Goal: Task Accomplishment & Management: Manage account settings

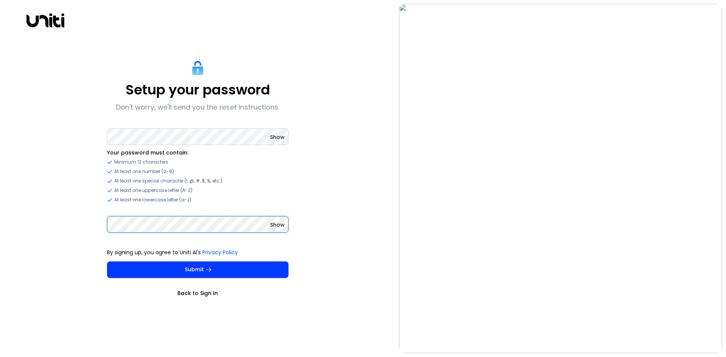
click at [107, 262] on button "Submit" at bounding box center [197, 270] width 181 height 17
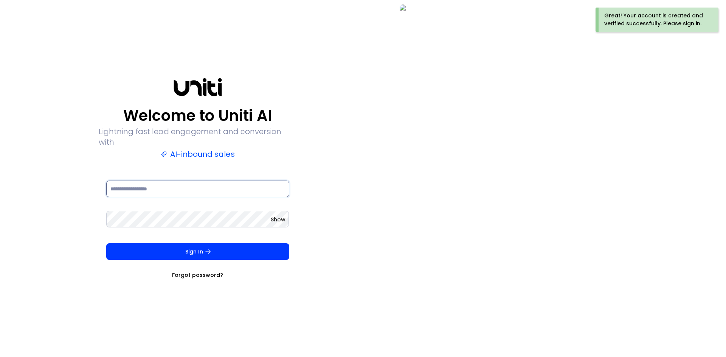
click at [184, 187] on input at bounding box center [197, 189] width 183 height 17
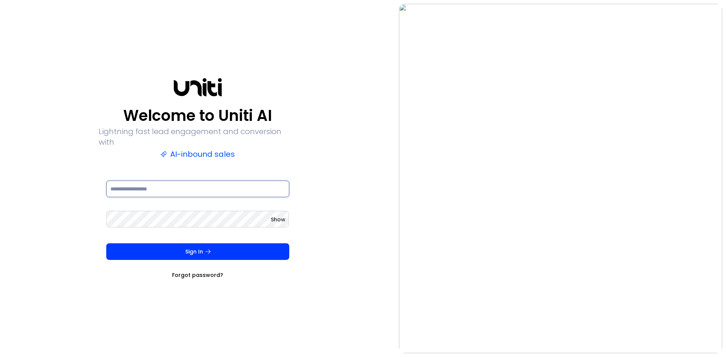
type input "**********"
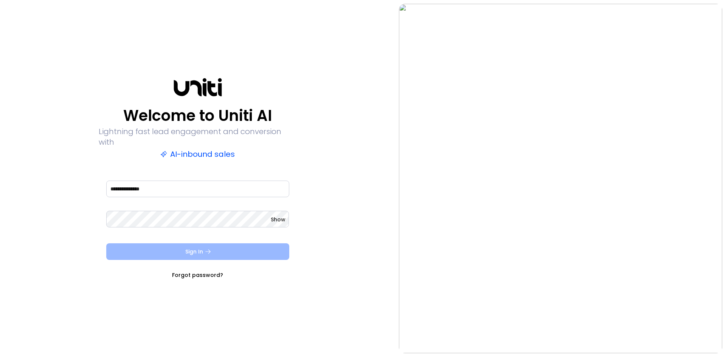
click at [184, 246] on button "Sign In" at bounding box center [197, 251] width 183 height 17
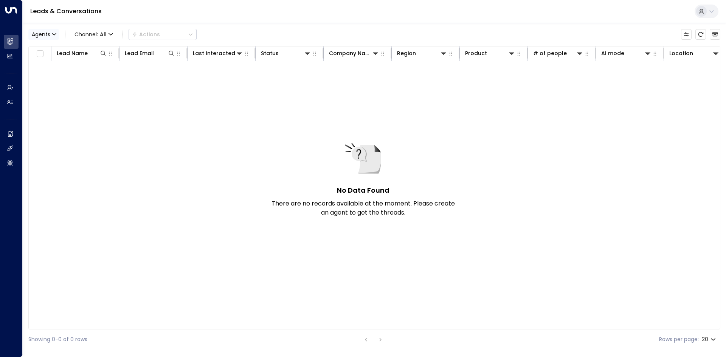
click at [38, 33] on span "Agents" at bounding box center [41, 34] width 19 height 5
click at [38, 33] on div at bounding box center [363, 178] width 726 height 357
click at [150, 193] on div "No Data Found There are no records available at the moment. Please create an ag…" at bounding box center [516, 186] width 975 height 251
